Goal: Task Accomplishment & Management: Use online tool/utility

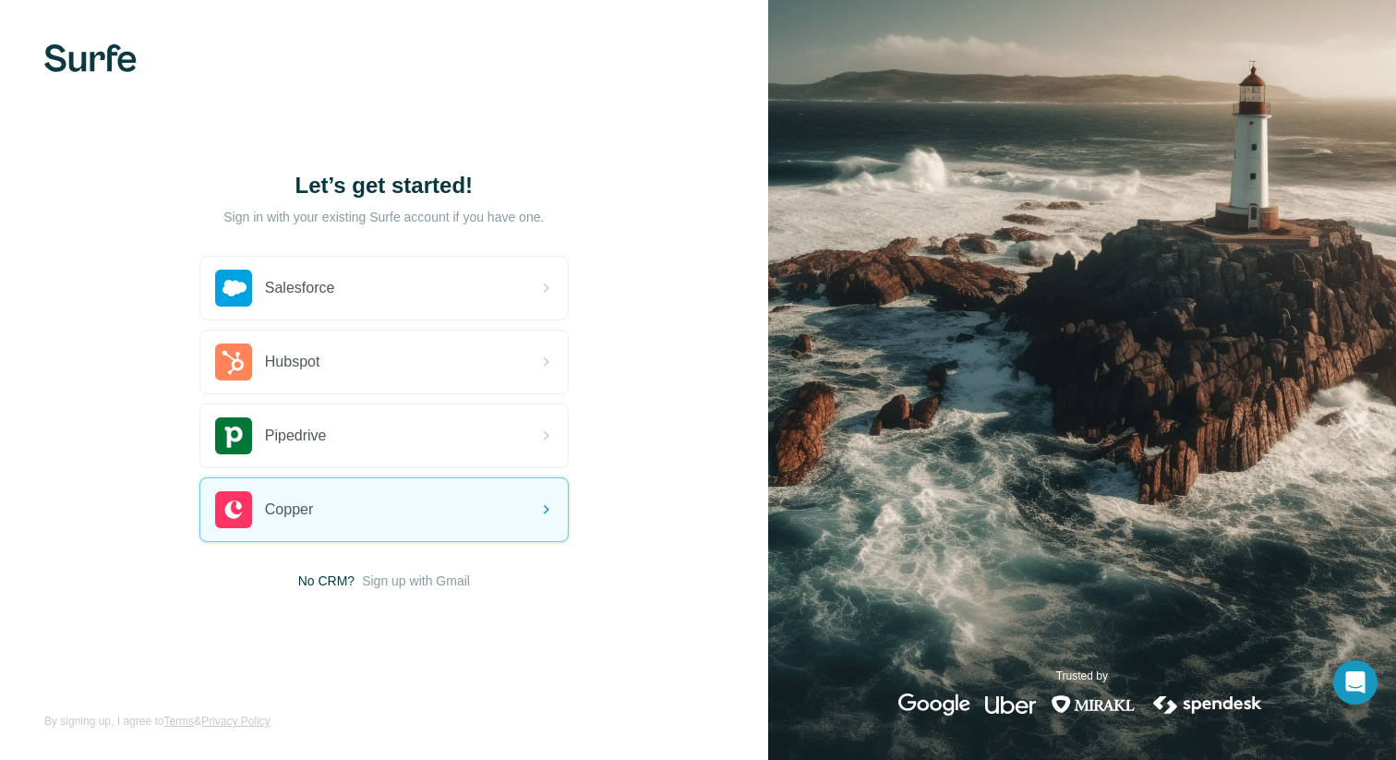
click at [403, 584] on span "Sign up with Gmail" at bounding box center [416, 580] width 108 height 18
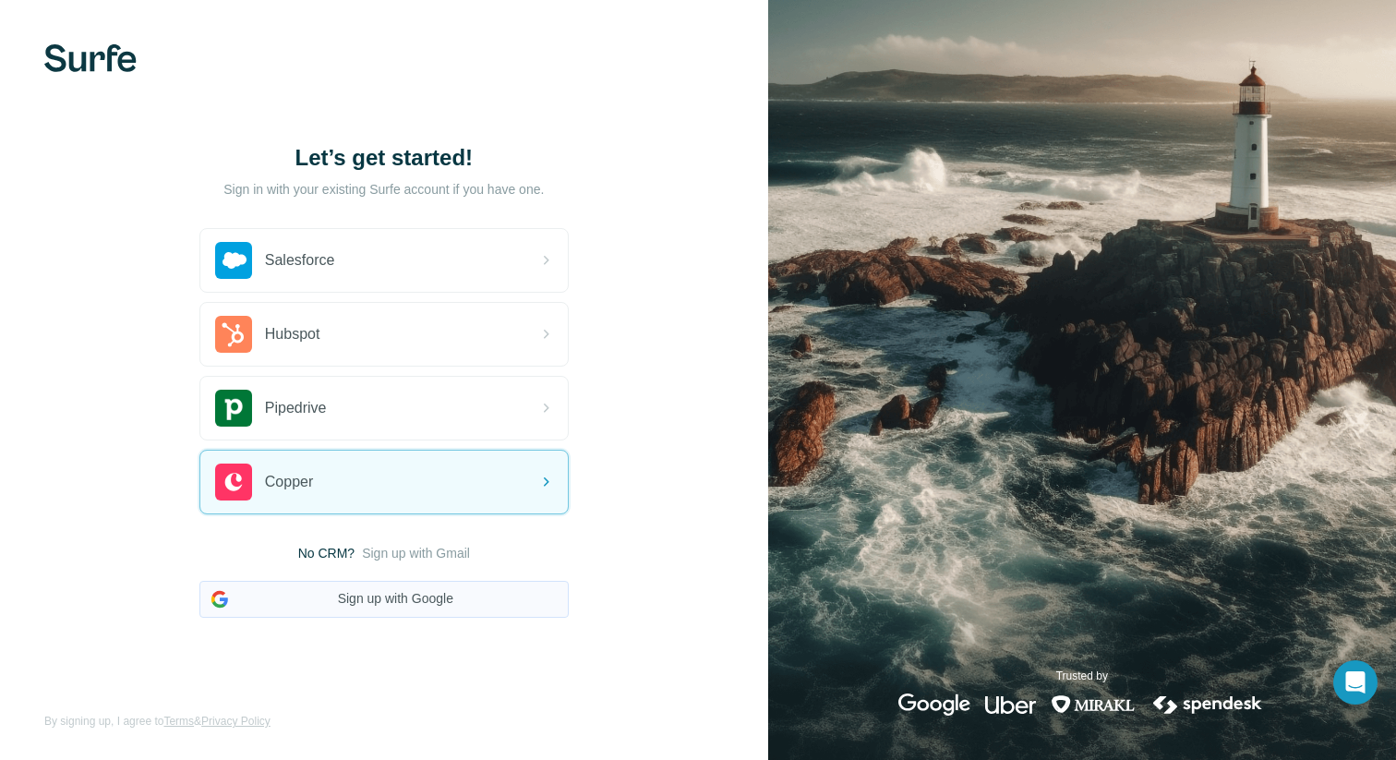
click at [385, 603] on button "Sign up with Google" at bounding box center [383, 599] width 369 height 37
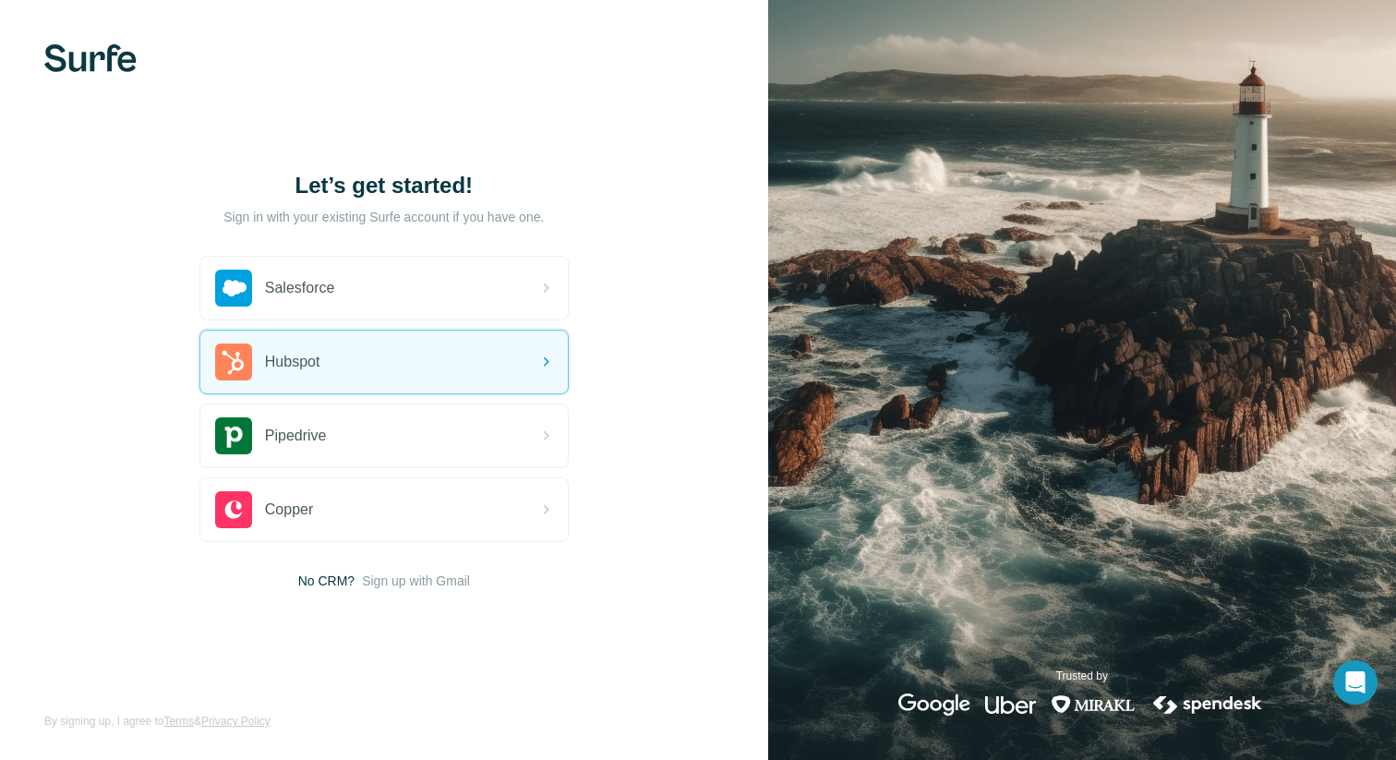
click at [85, 465] on div "Let’s get started! Sign in with your existing Surfe account if you have one. Sa…" at bounding box center [384, 380] width 768 height 760
click at [84, 401] on div "Let’s get started! Sign in with your existing Surfe account if you have one. Sa…" at bounding box center [384, 380] width 768 height 760
click at [670, 383] on div "Let’s get started! Sign in with your existing Surfe account if you have one. Sa…" at bounding box center [384, 380] width 768 height 760
